Goal: Task Accomplishment & Management: Complete application form

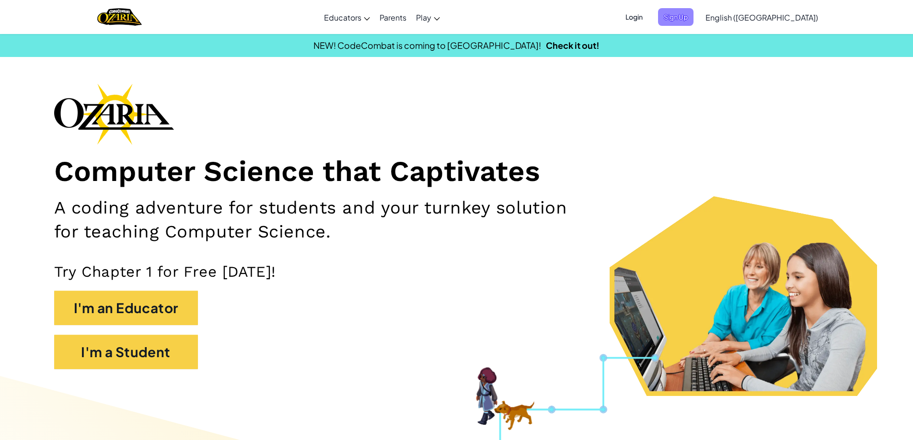
click at [694, 12] on span "Sign Up" at bounding box center [675, 17] width 35 height 18
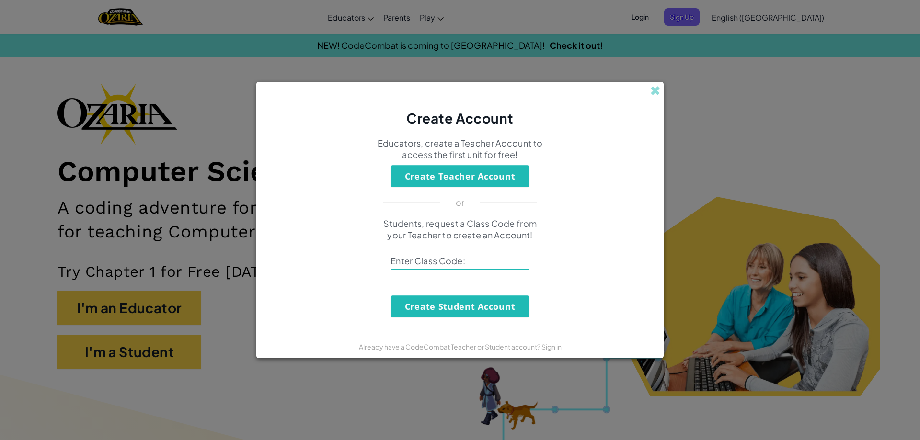
click at [444, 279] on input at bounding box center [460, 278] width 139 height 19
type input "WinBathCoat"
click at [449, 305] on button "Create Student Account" at bounding box center [460, 307] width 139 height 22
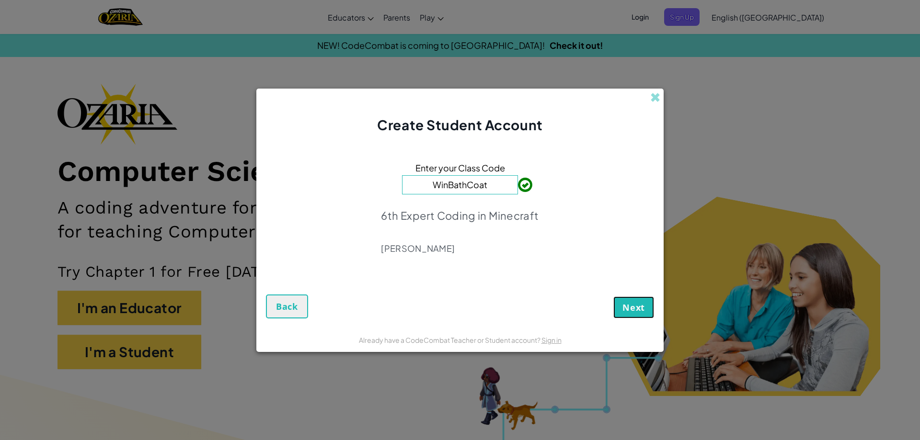
click at [644, 308] on span "Next" at bounding box center [634, 308] width 23 height 12
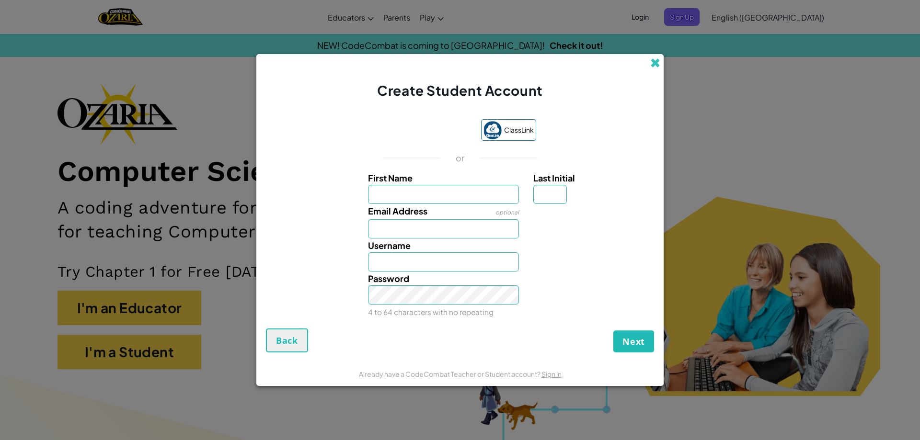
click at [653, 60] on span at bounding box center [655, 63] width 10 height 10
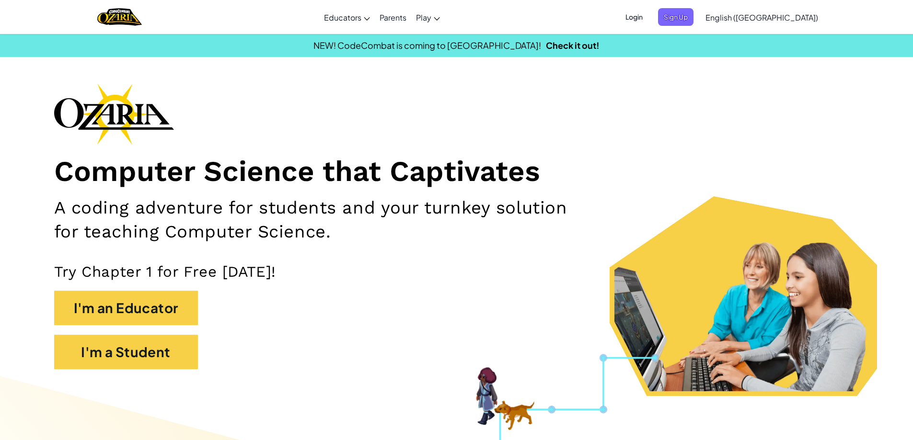
click at [648, 15] on span "Login" at bounding box center [634, 17] width 29 height 18
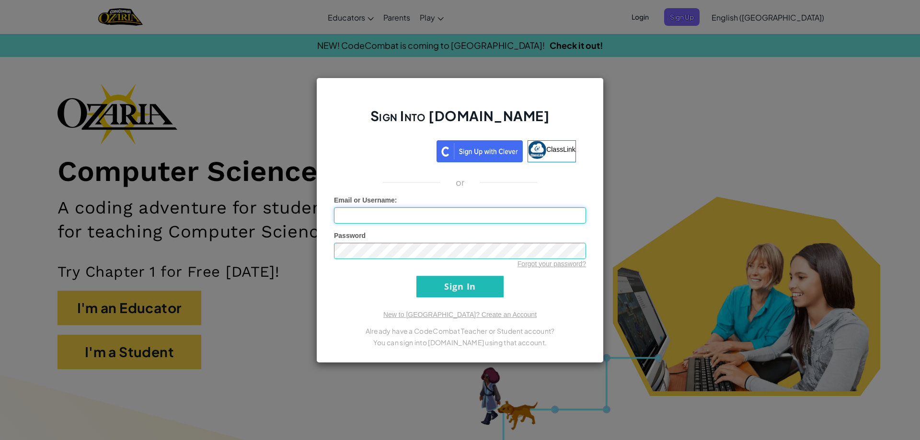
click at [421, 208] on input "Email or Username :" at bounding box center [460, 216] width 252 height 16
type input "josues3525369581"
click at [446, 289] on input "Sign In" at bounding box center [460, 287] width 87 height 22
